Goal: Information Seeking & Learning: Check status

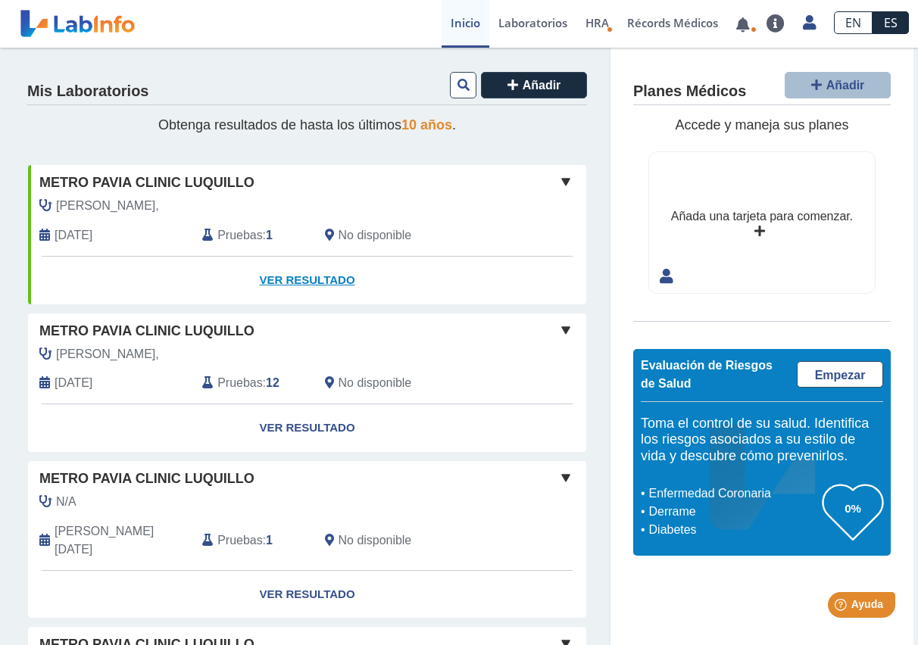
click at [309, 279] on link "Ver Resultado" at bounding box center [307, 281] width 558 height 48
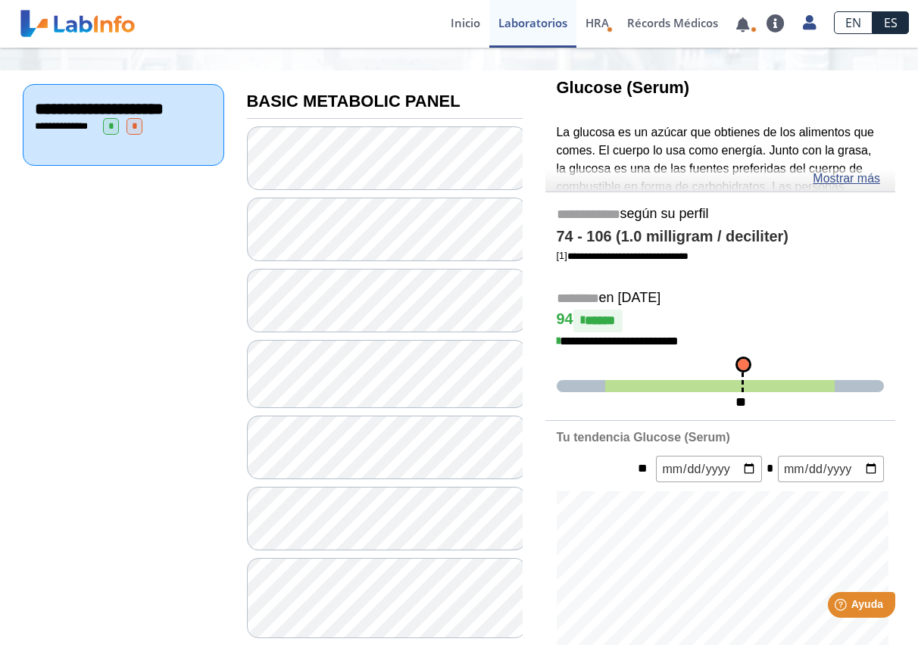
scroll to position [227, 0]
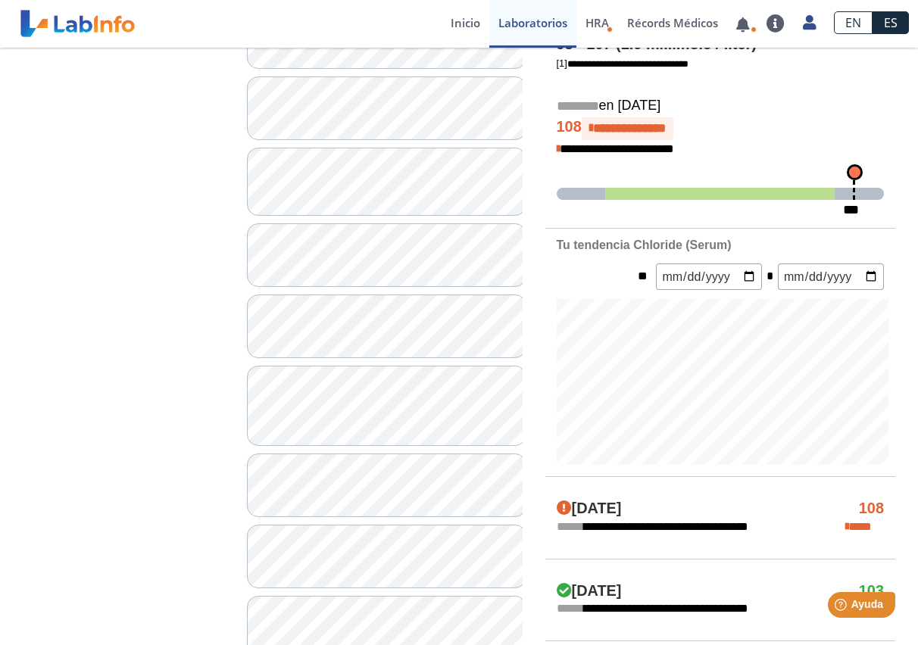
scroll to position [454, 0]
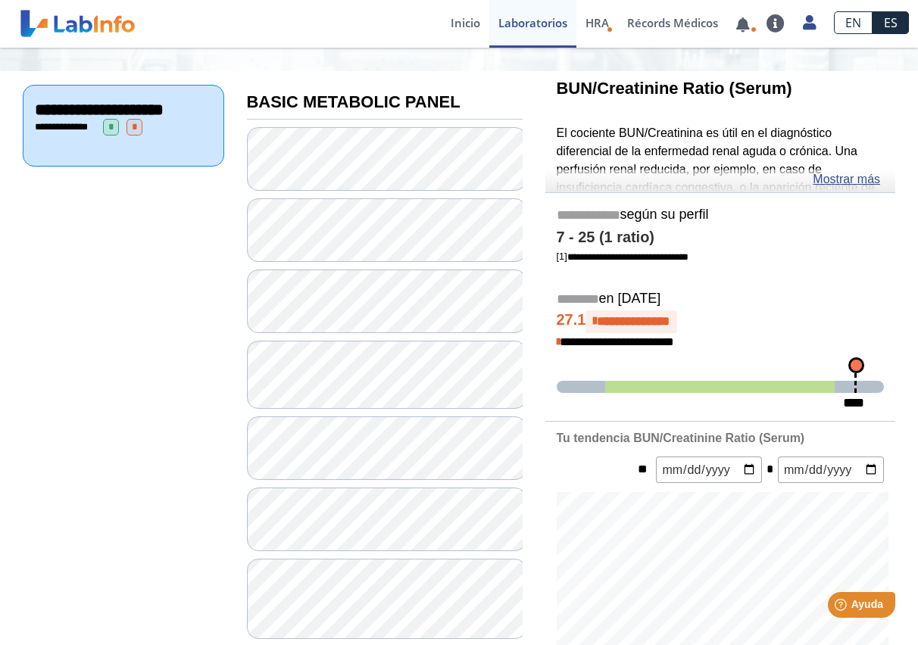
scroll to position [76, 0]
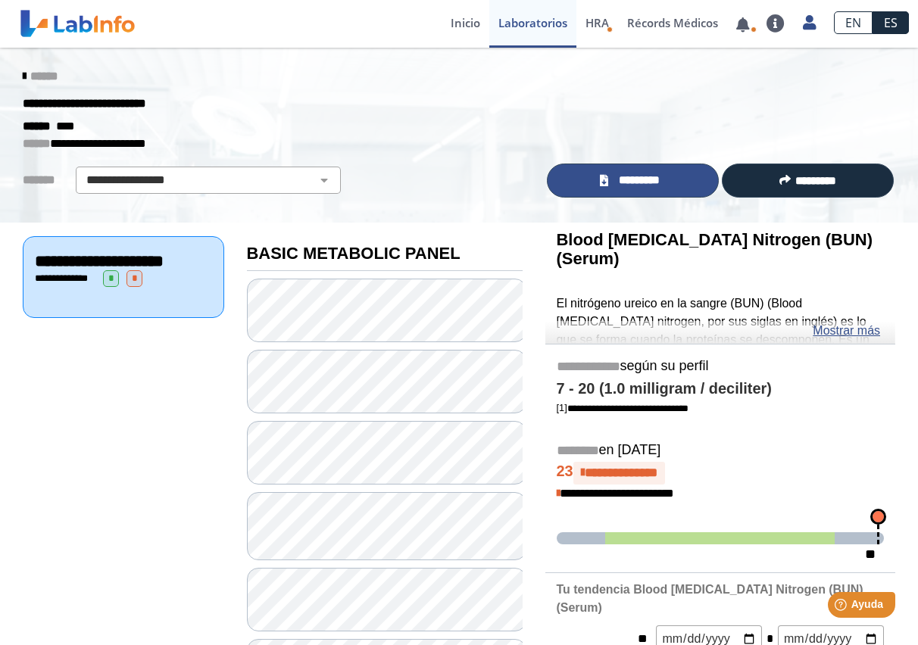
click at [634, 175] on span "*********" at bounding box center [639, 180] width 52 height 17
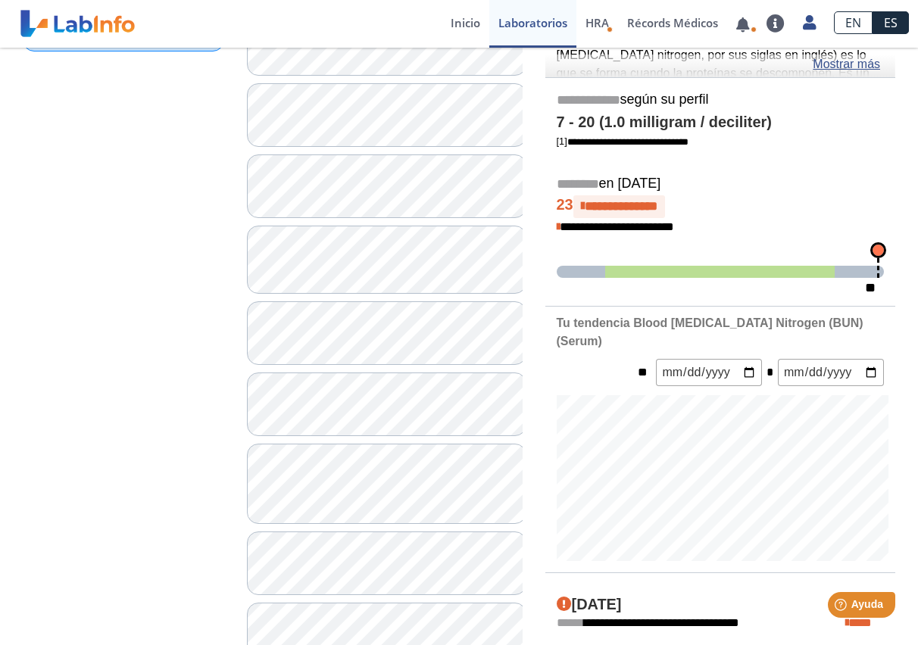
scroll to position [227, 0]
